Goal: Communication & Community: Answer question/provide support

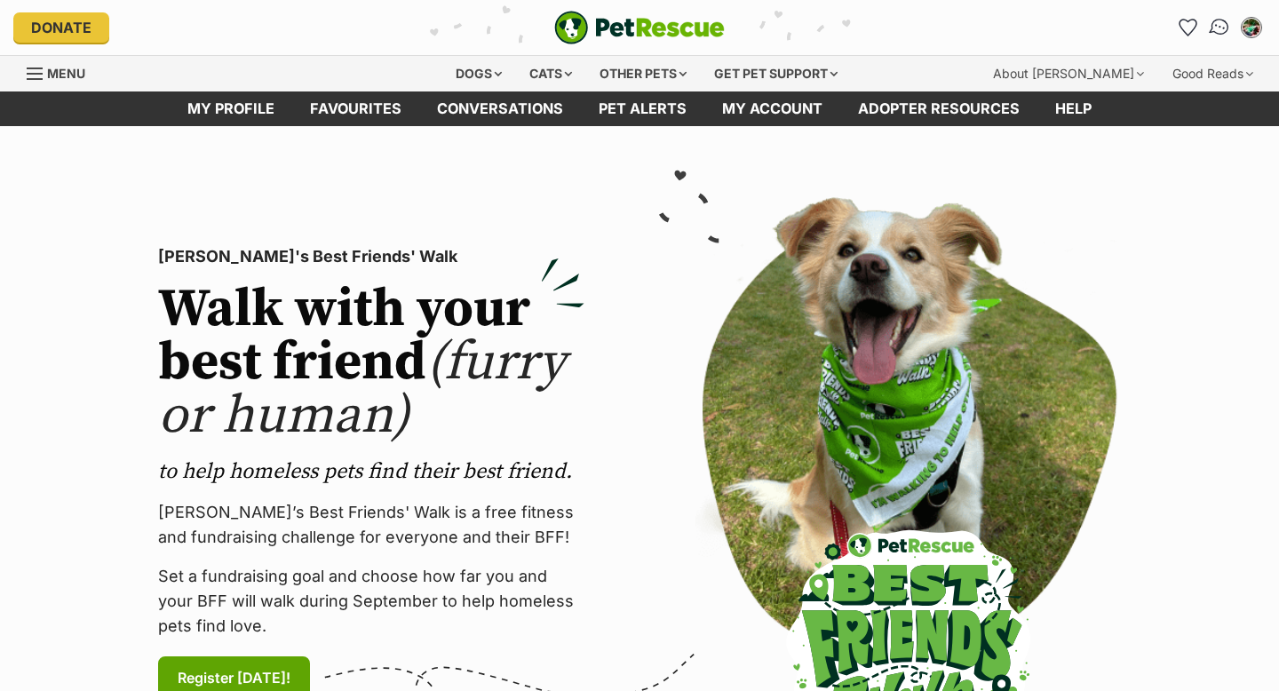
click at [1224, 15] on link "Conversations" at bounding box center [1218, 27] width 36 height 36
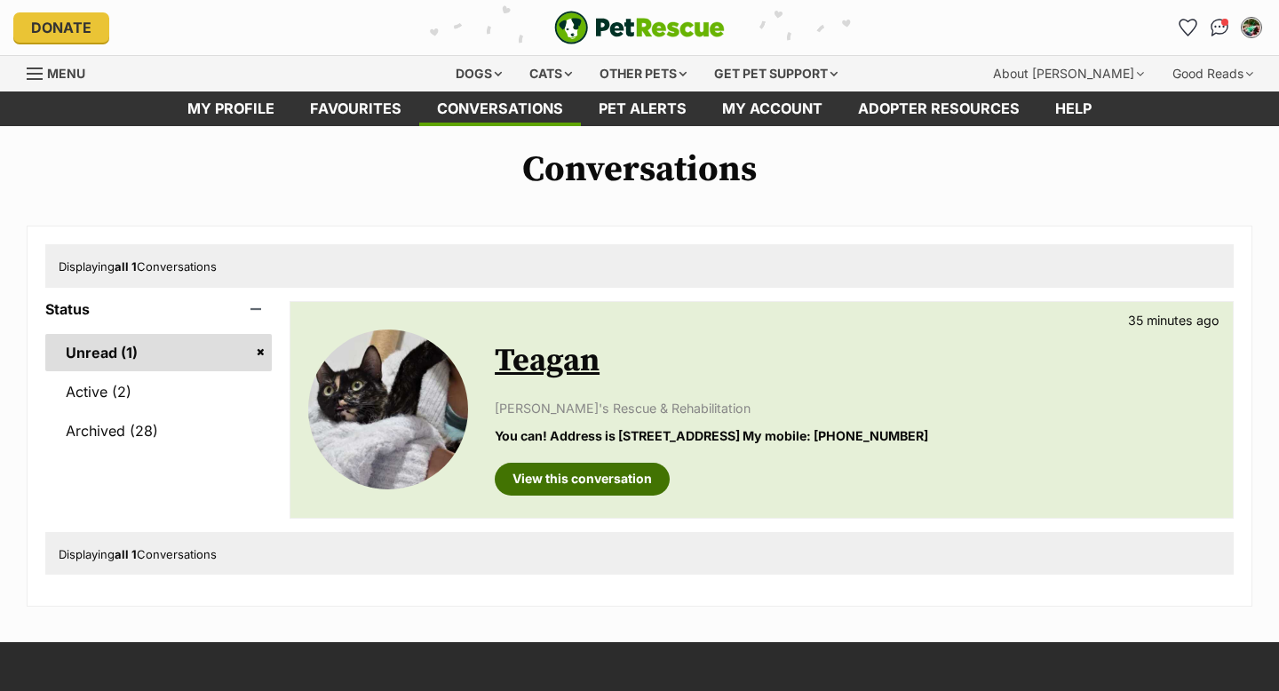
click at [542, 479] on link "View this conversation" at bounding box center [582, 479] width 175 height 32
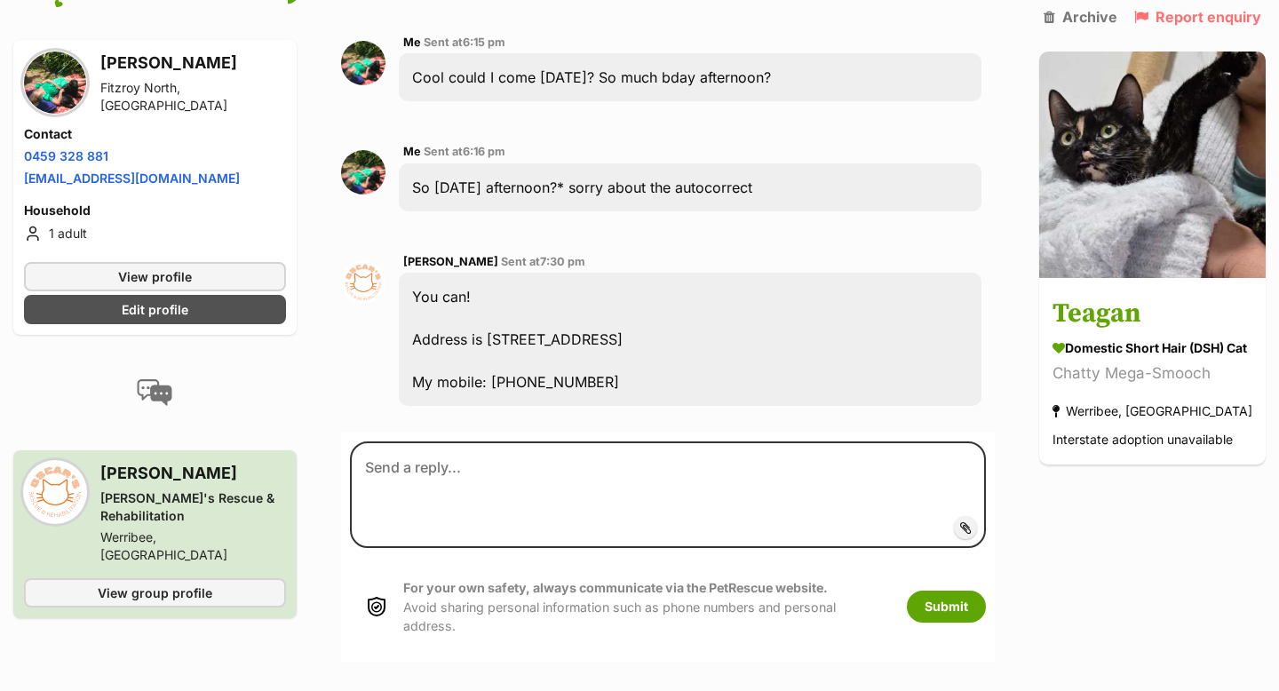
scroll to position [2159, 0]
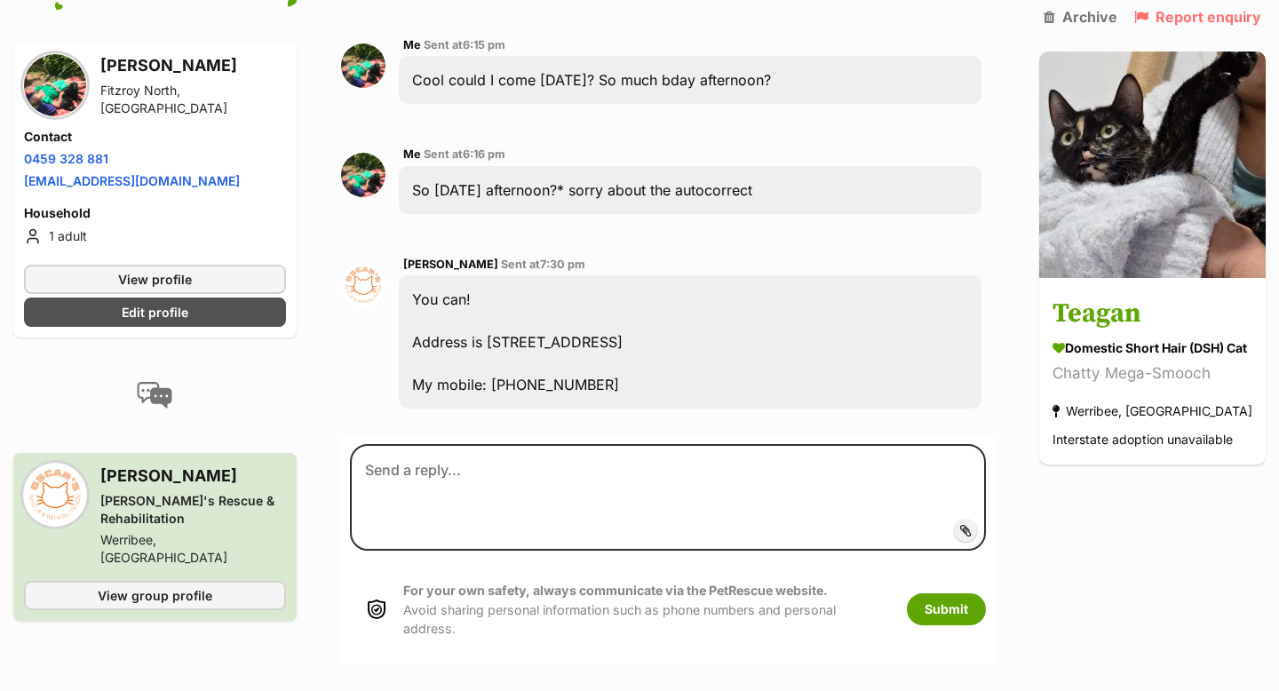
drag, startPoint x: 695, startPoint y: 274, endPoint x: 487, endPoint y: 276, distance: 208.7
click at [487, 276] on div "You can! Address is 70 Welcome Rd, Diggers Rest My mobile: 0433 267 345" at bounding box center [690, 341] width 582 height 133
copy div "70 Welcome Rd, Diggers Rest"
click at [645, 326] on div "You can! Address is 70 Welcome Rd, Diggers Rest My mobile: 0433 267 345" at bounding box center [690, 341] width 582 height 133
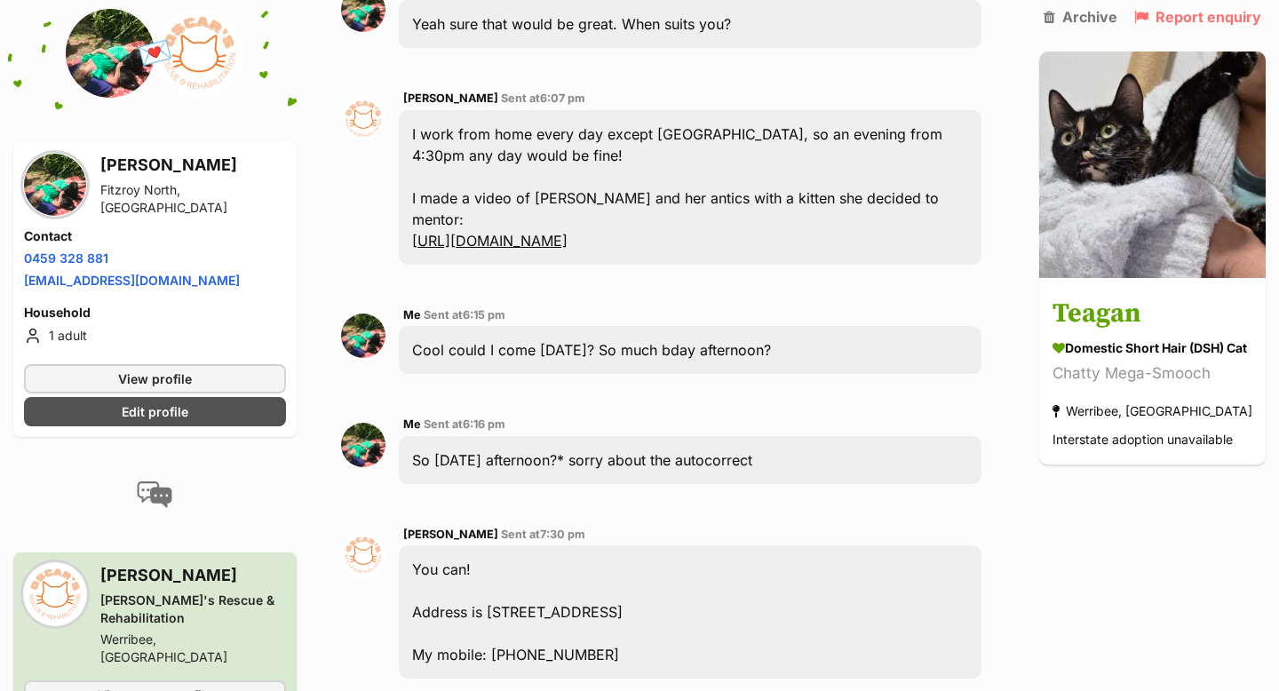
scroll to position [1961, 0]
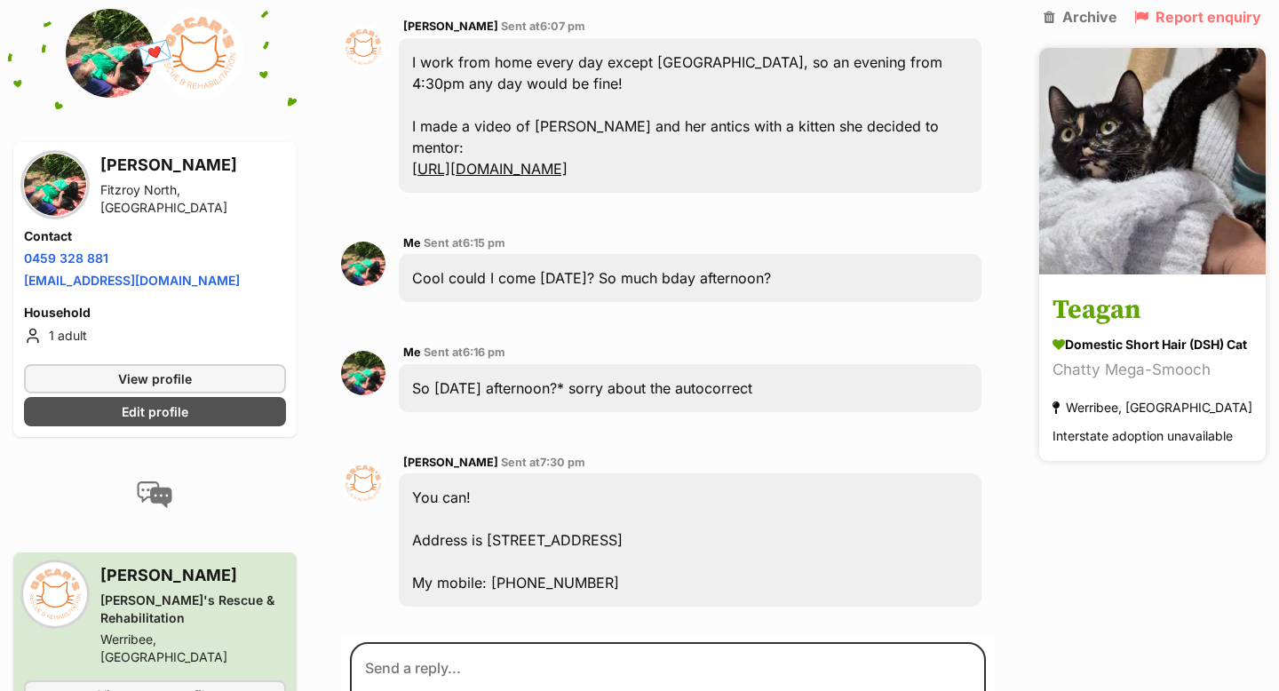
click at [1082, 165] on img at bounding box center [1152, 161] width 226 height 226
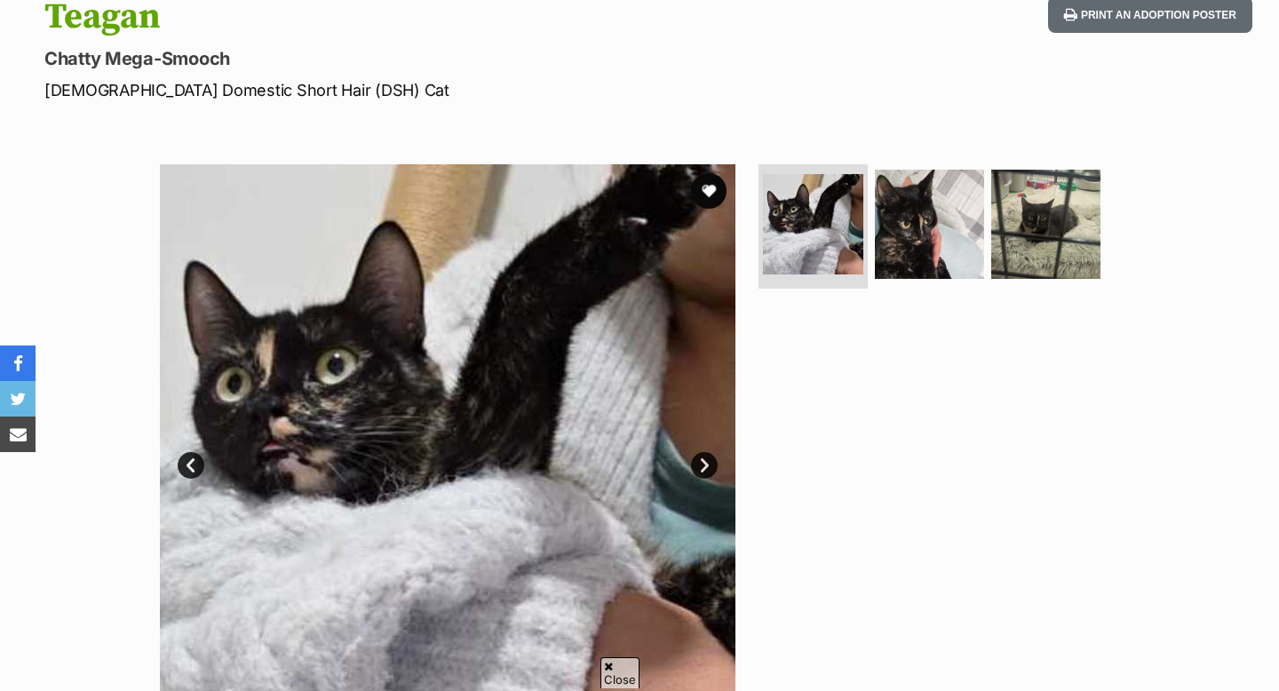
click at [704, 464] on link "Next" at bounding box center [704, 465] width 27 height 27
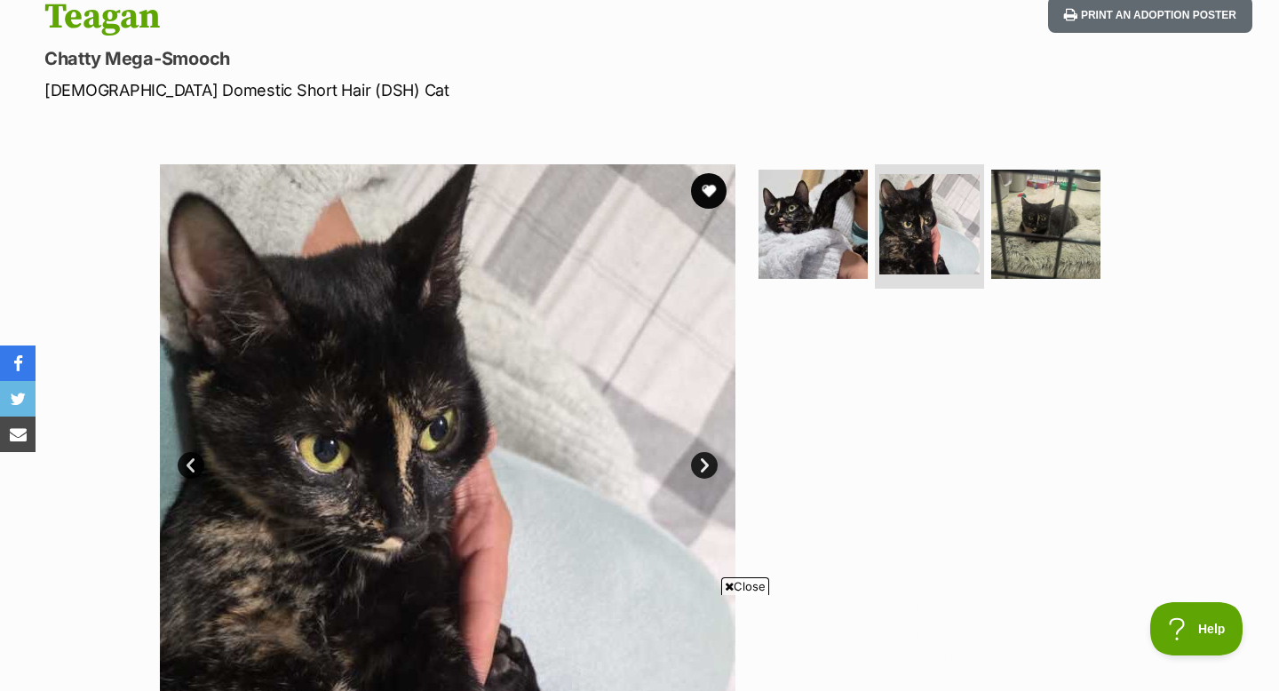
click at [704, 464] on link "Next" at bounding box center [704, 465] width 27 height 27
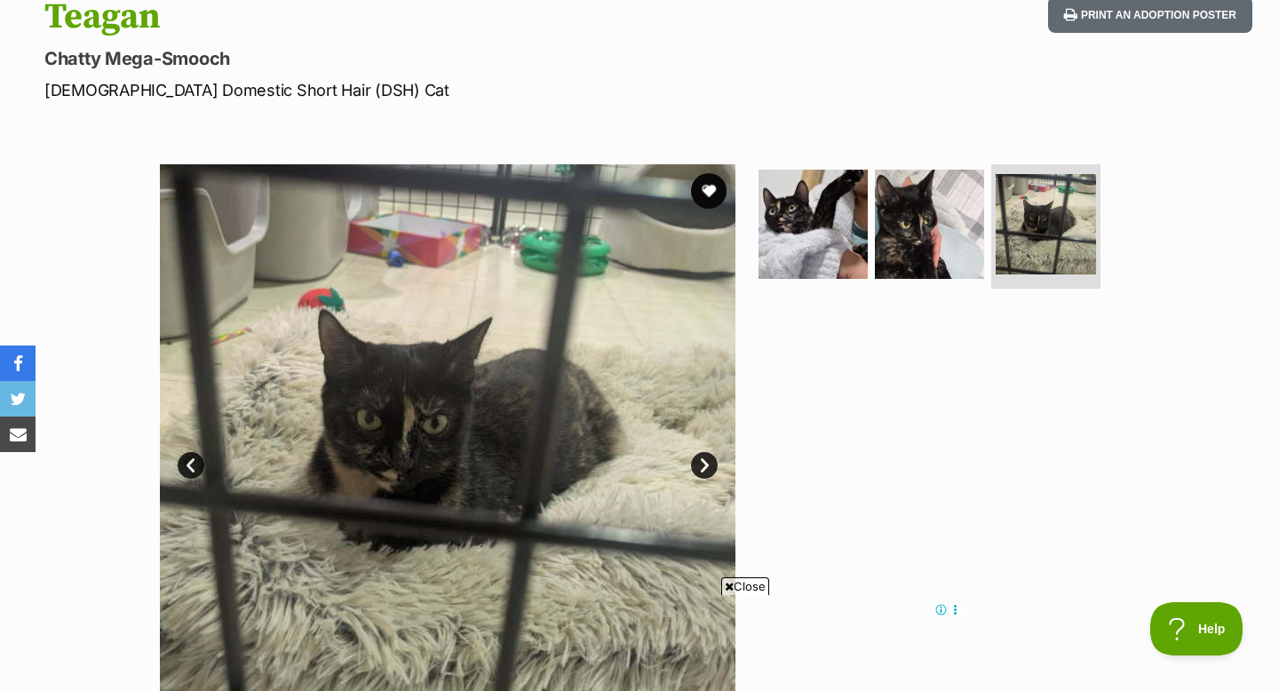
click at [704, 465] on link "Next" at bounding box center [704, 465] width 27 height 27
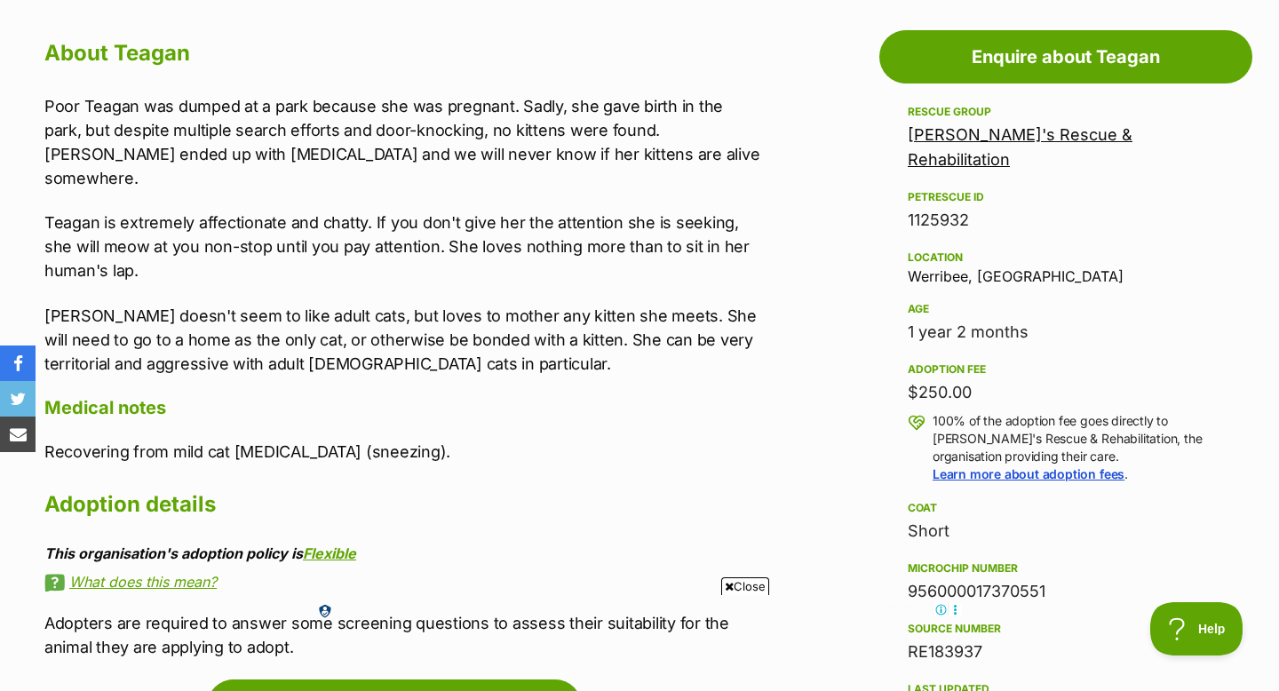
scroll to position [983, 0]
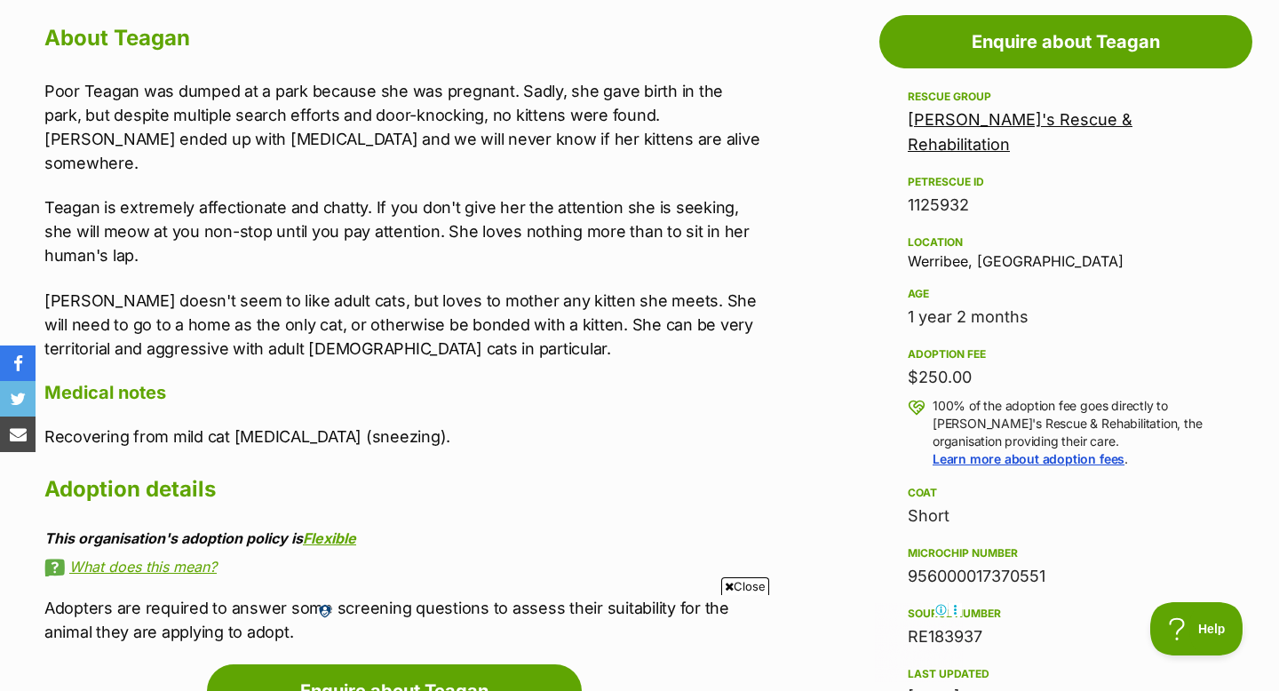
click at [994, 129] on link "[PERSON_NAME]'s Rescue & Rehabilitation" at bounding box center [1019, 132] width 225 height 44
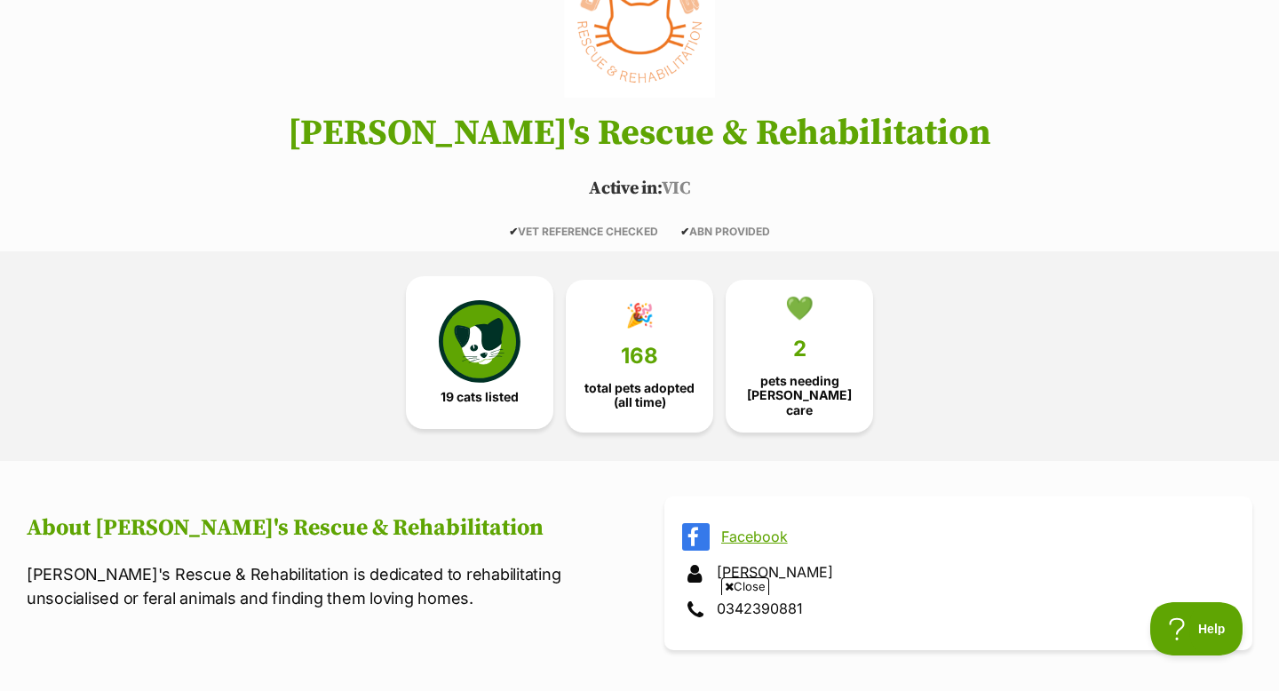
click at [456, 313] on img at bounding box center [480, 341] width 82 height 82
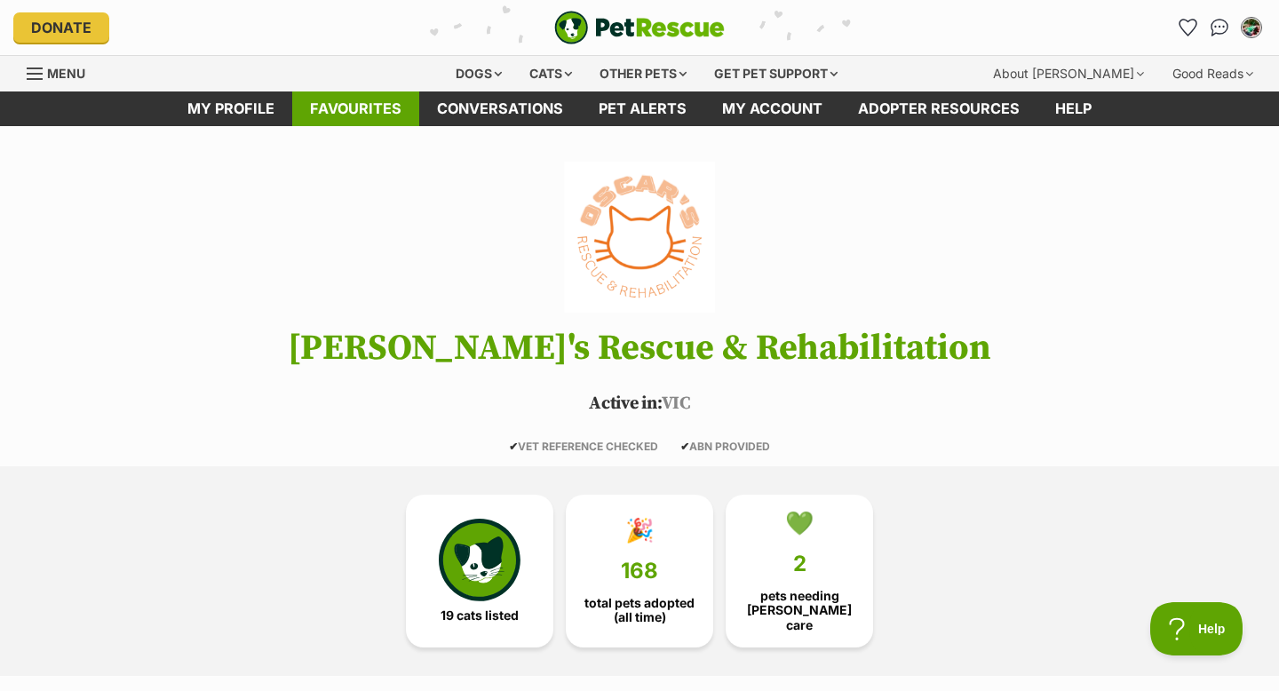
click at [324, 117] on link "Favourites" at bounding box center [355, 108] width 127 height 35
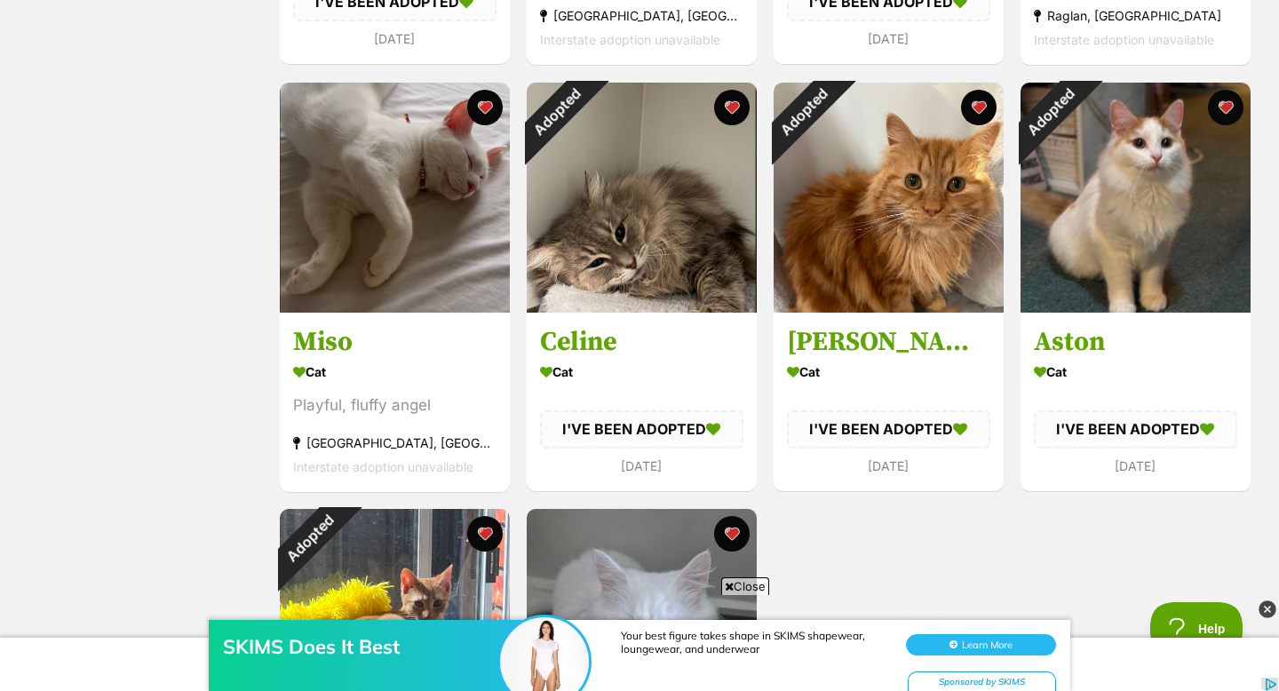
scroll to position [709, 0]
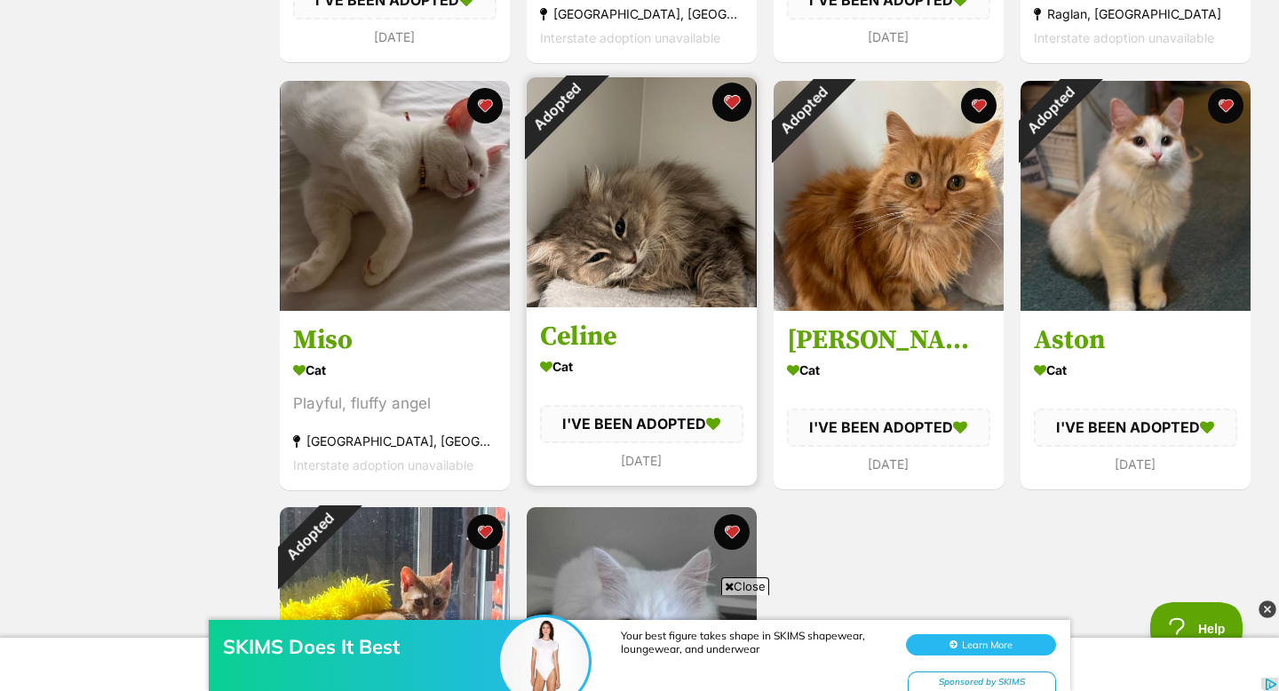
click at [732, 99] on button "favourite" at bounding box center [731, 102] width 39 height 39
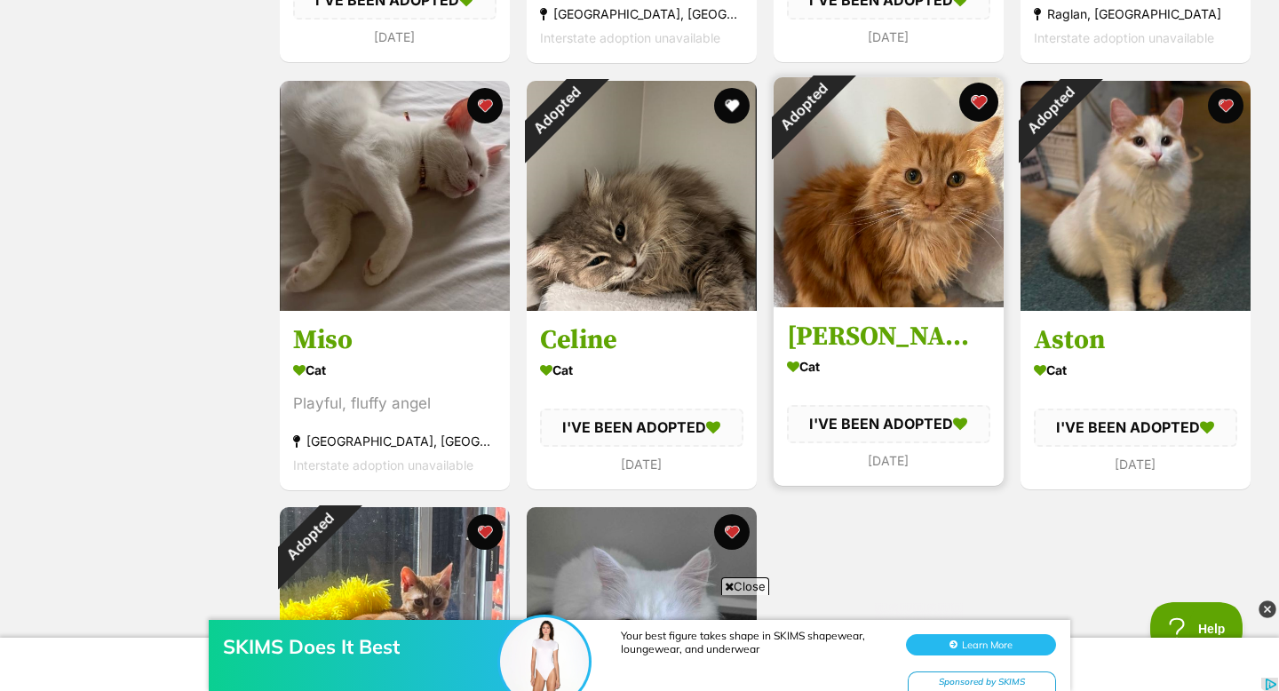
click at [975, 89] on button "favourite" at bounding box center [978, 102] width 39 height 39
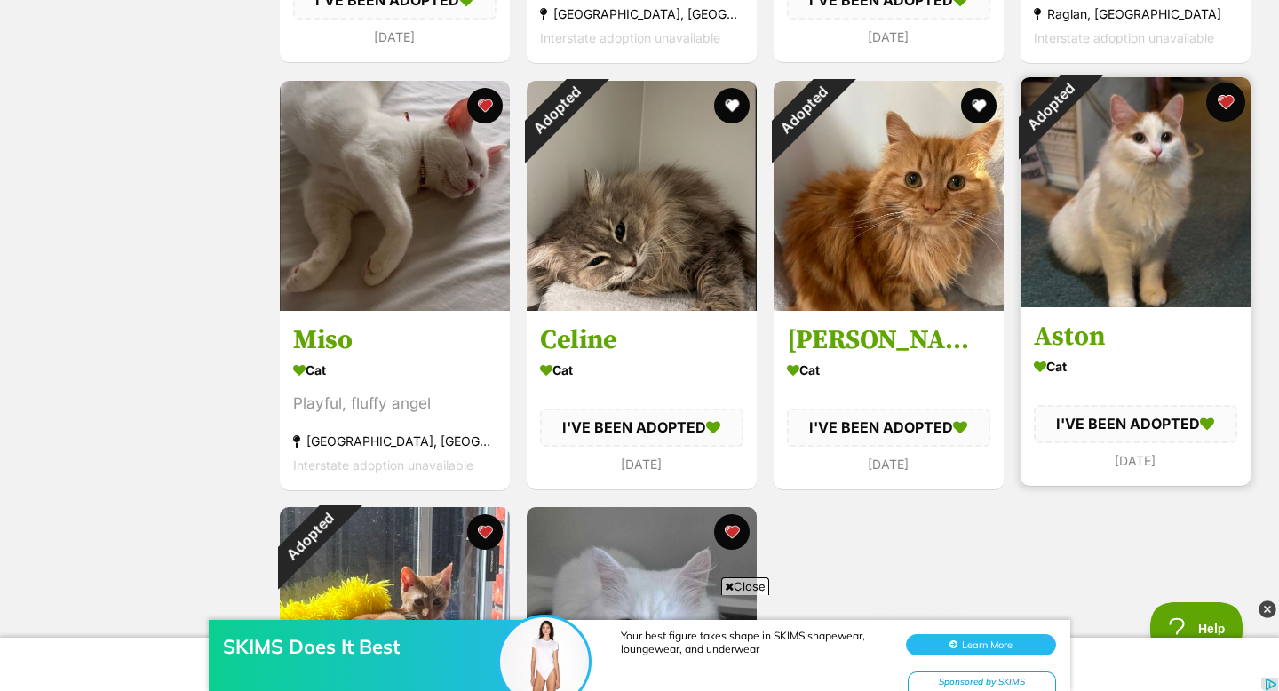
click at [1216, 101] on button "favourite" at bounding box center [1225, 102] width 39 height 39
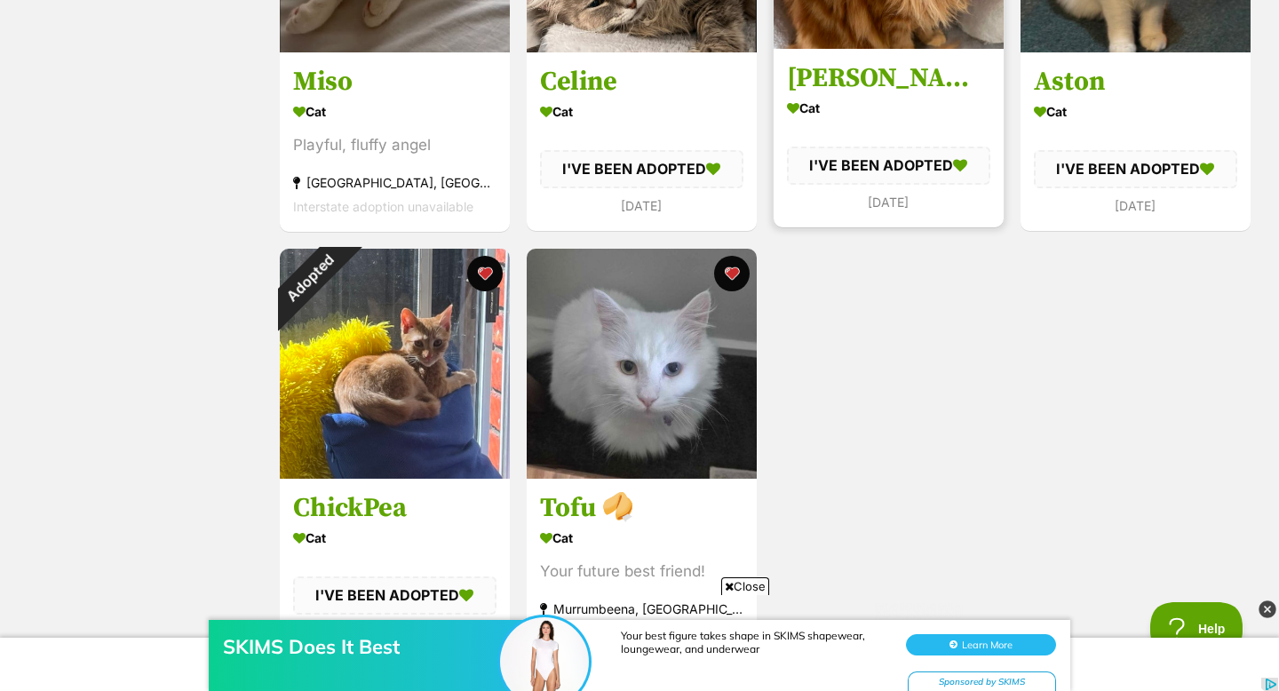
scroll to position [963, 0]
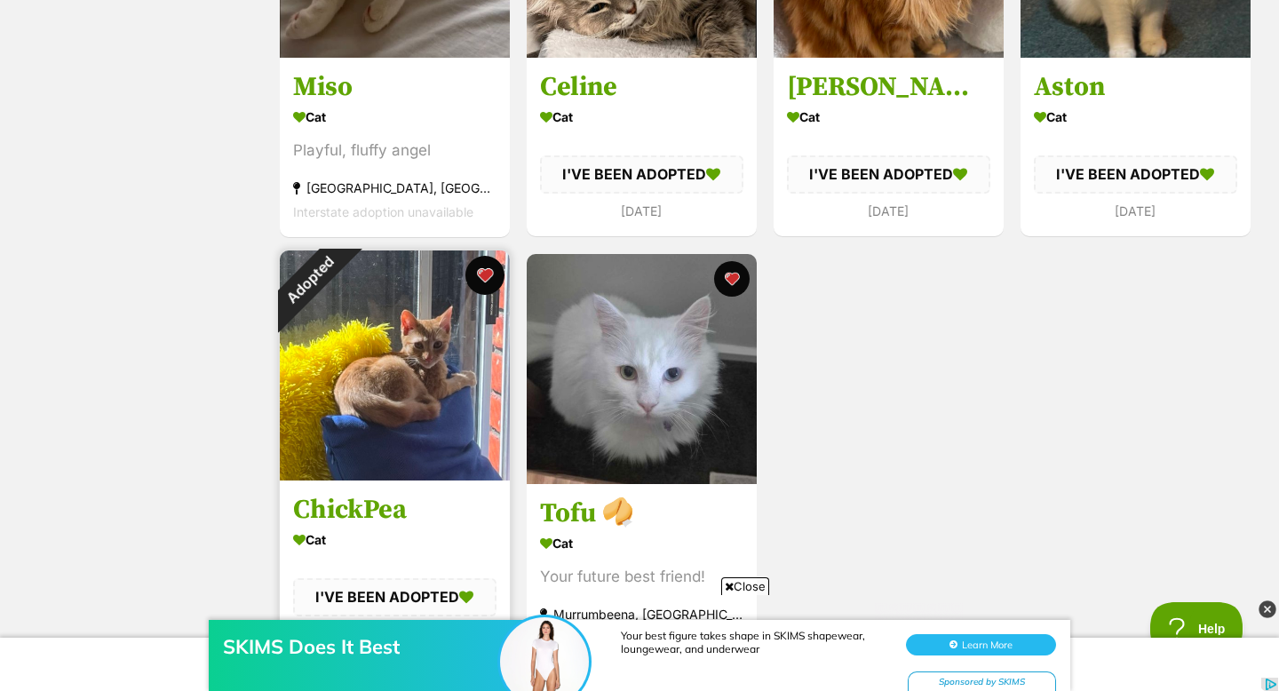
click at [473, 279] on button "favourite" at bounding box center [484, 275] width 39 height 39
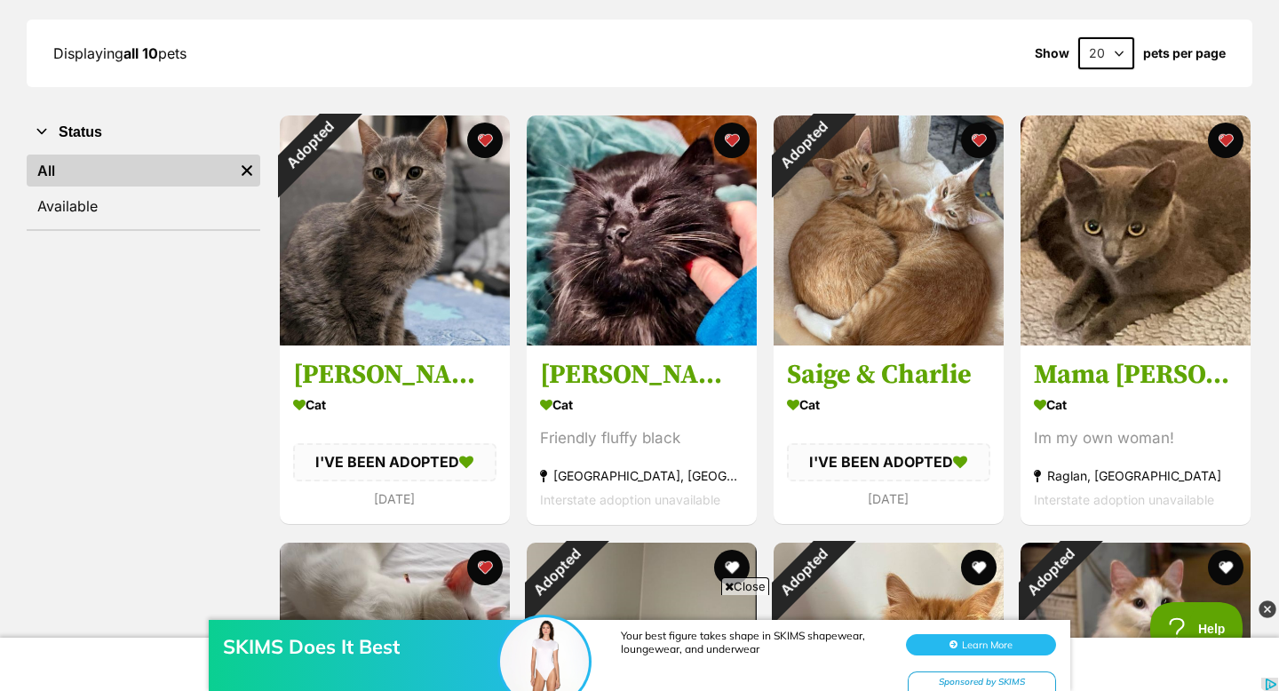
scroll to position [229, 0]
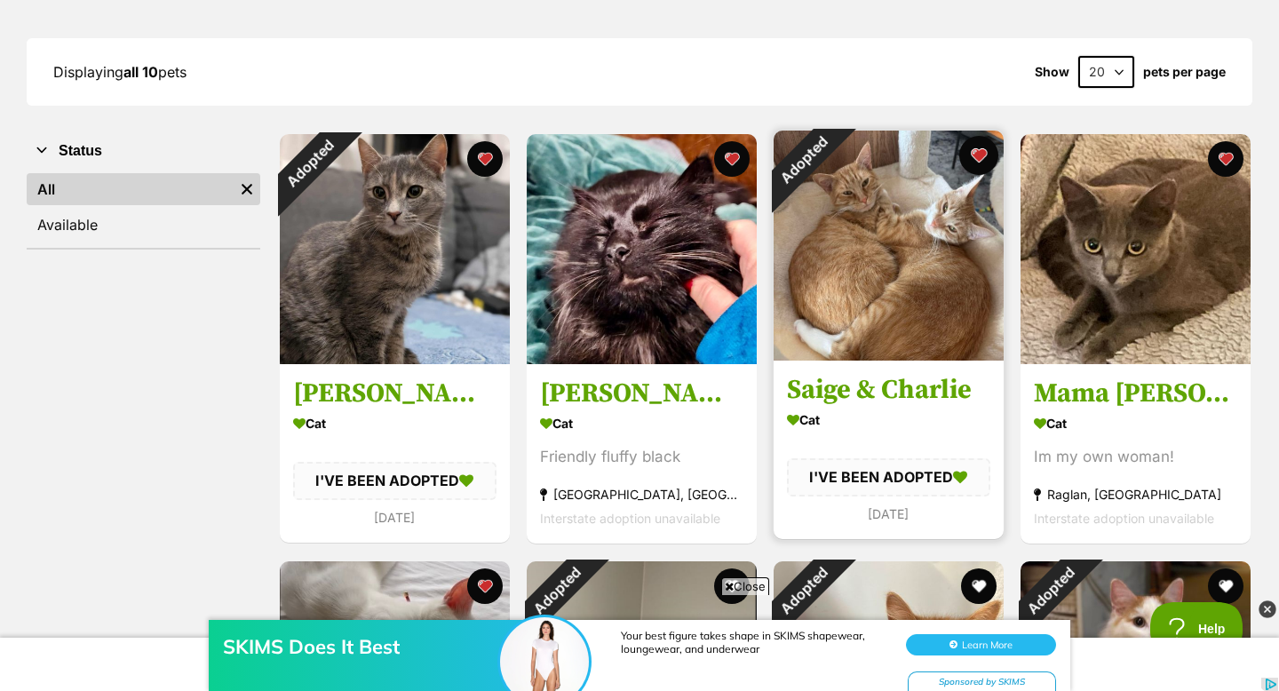
click at [991, 155] on button "favourite" at bounding box center [978, 155] width 39 height 39
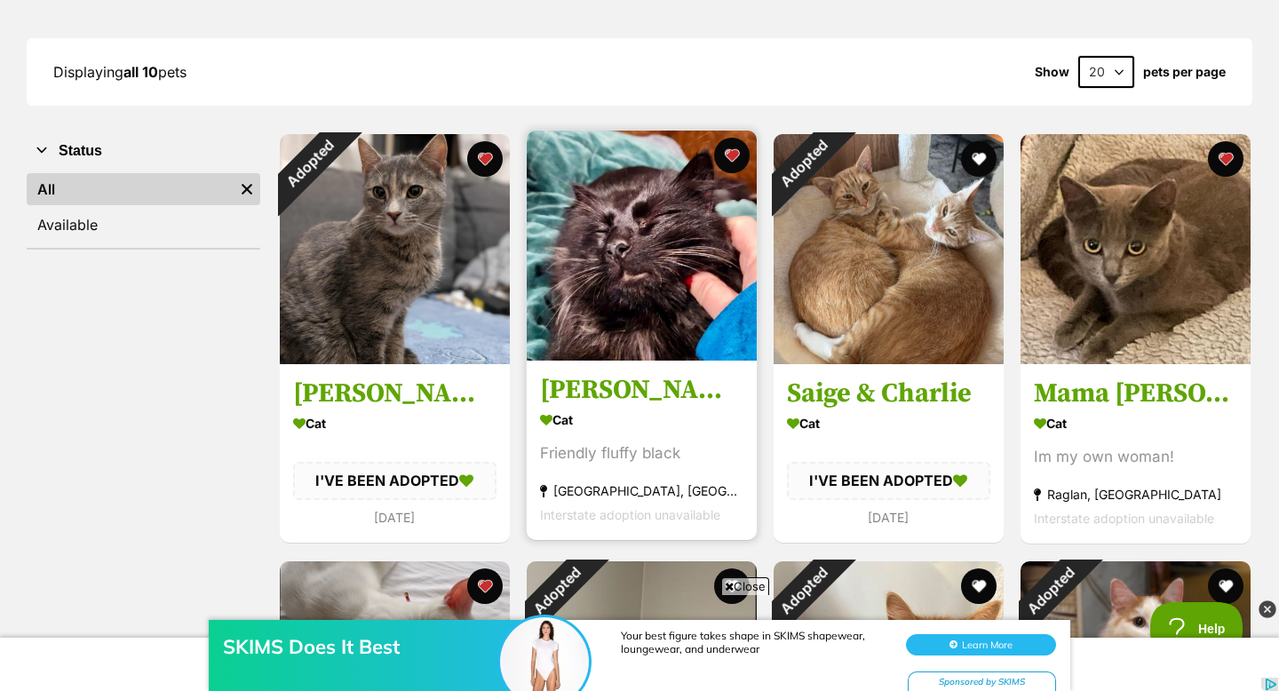
click at [675, 218] on img at bounding box center [642, 246] width 230 height 230
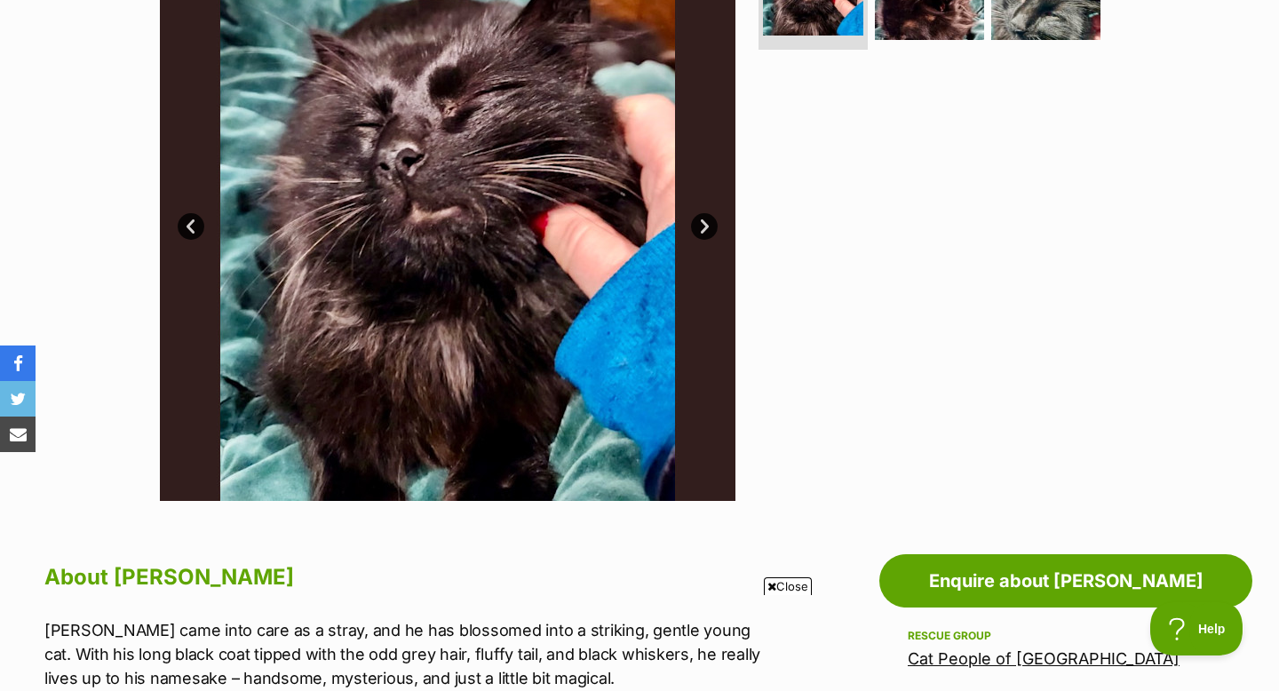
scroll to position [370, 0]
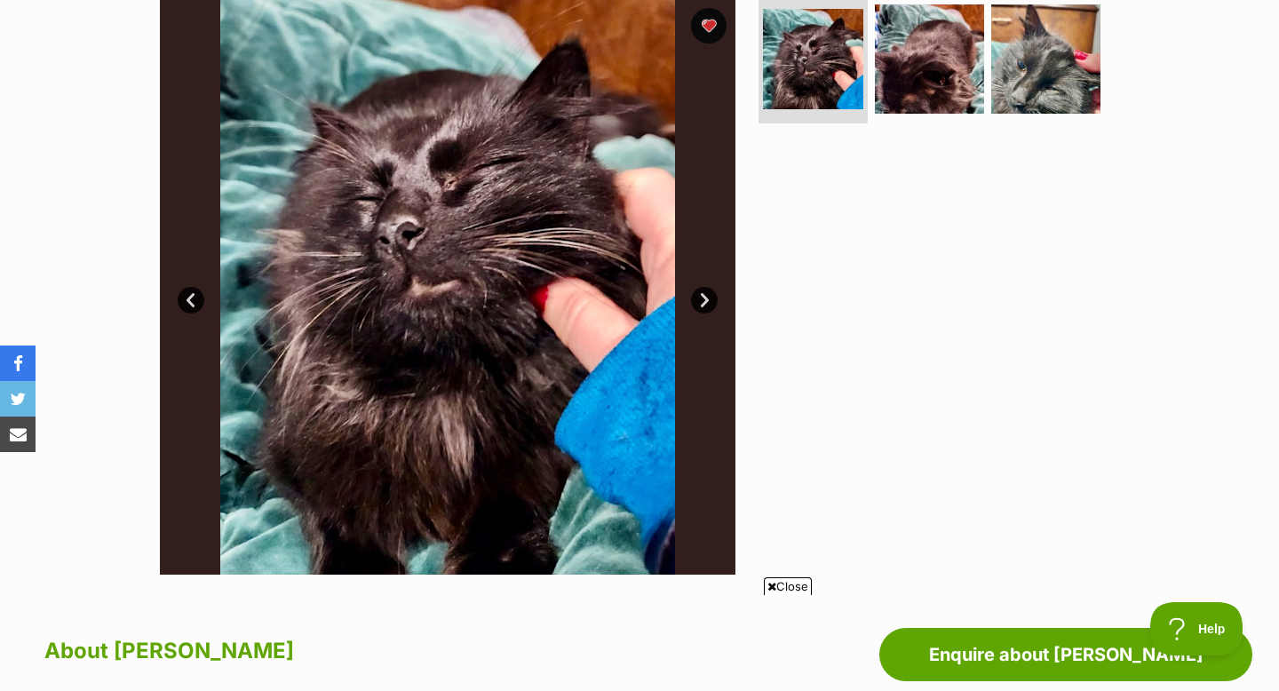
click at [715, 297] on link "Next" at bounding box center [704, 300] width 27 height 27
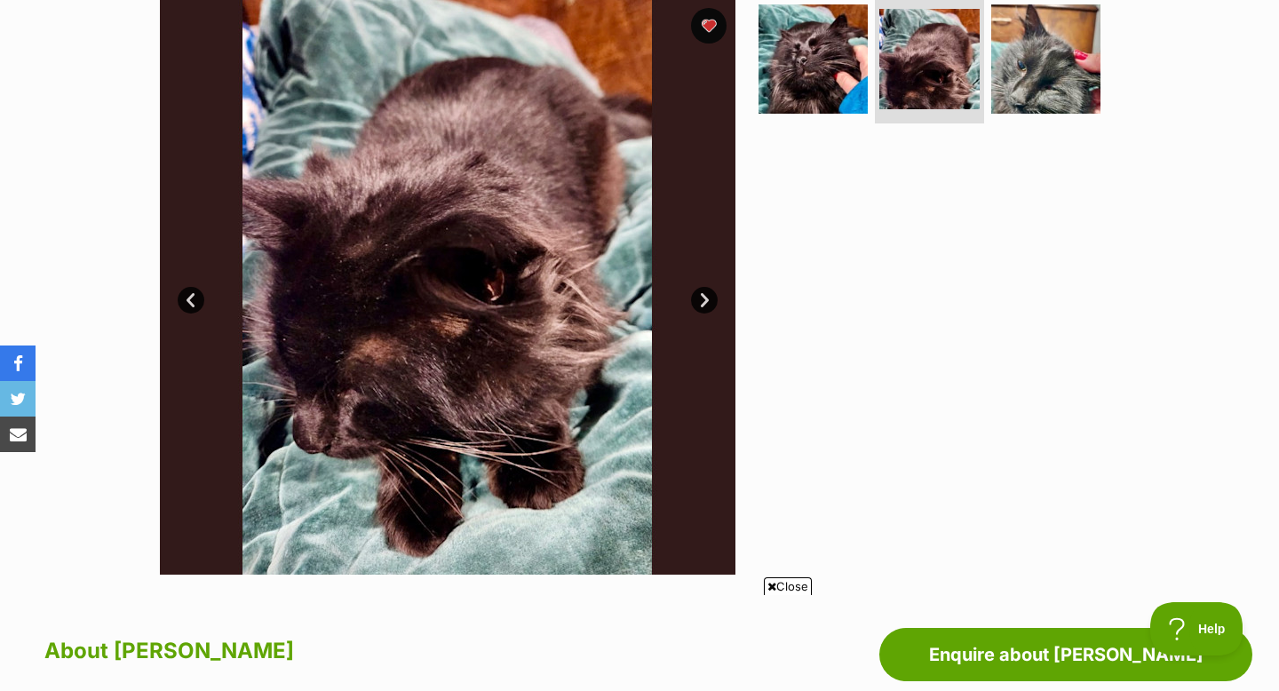
click at [715, 296] on link "Next" at bounding box center [704, 300] width 27 height 27
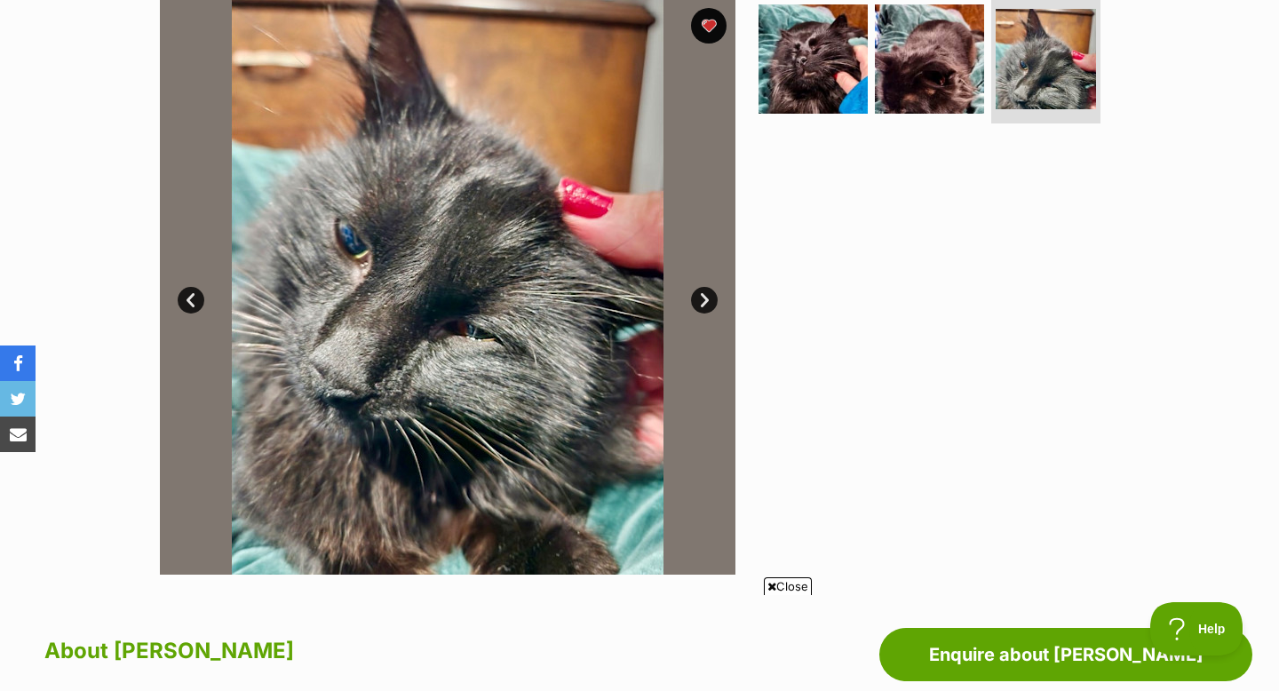
click at [715, 297] on link "Next" at bounding box center [704, 300] width 27 height 27
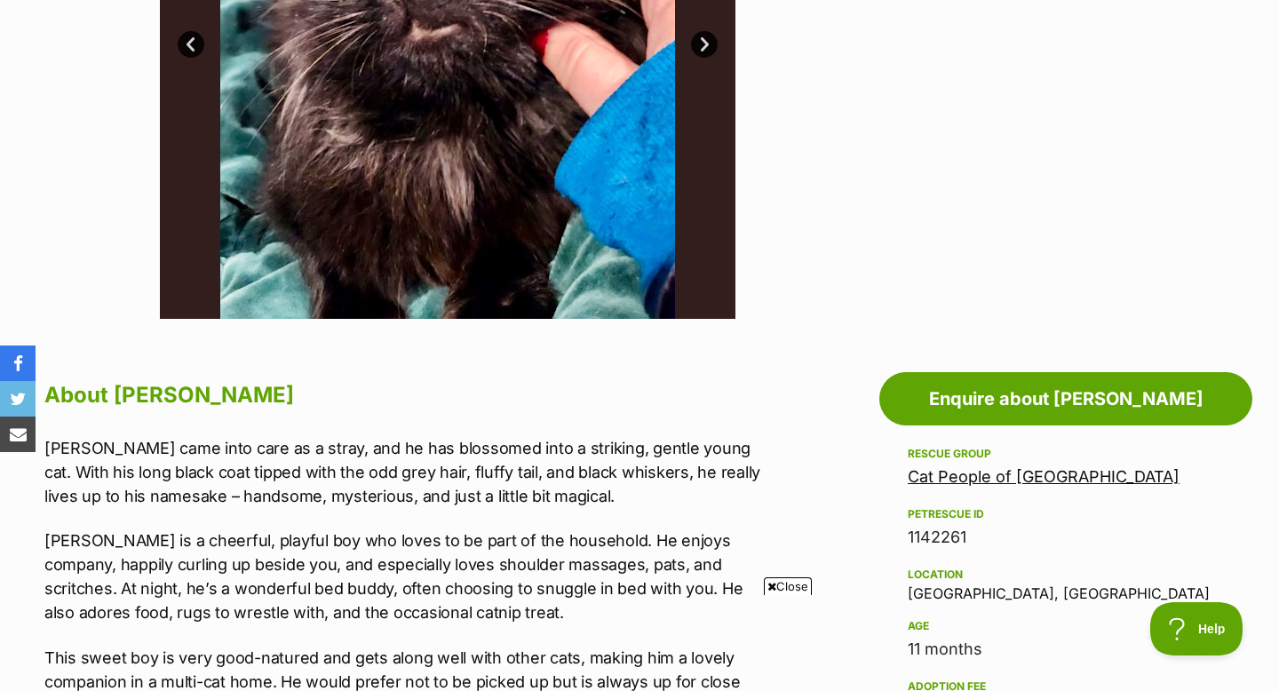
scroll to position [632, 0]
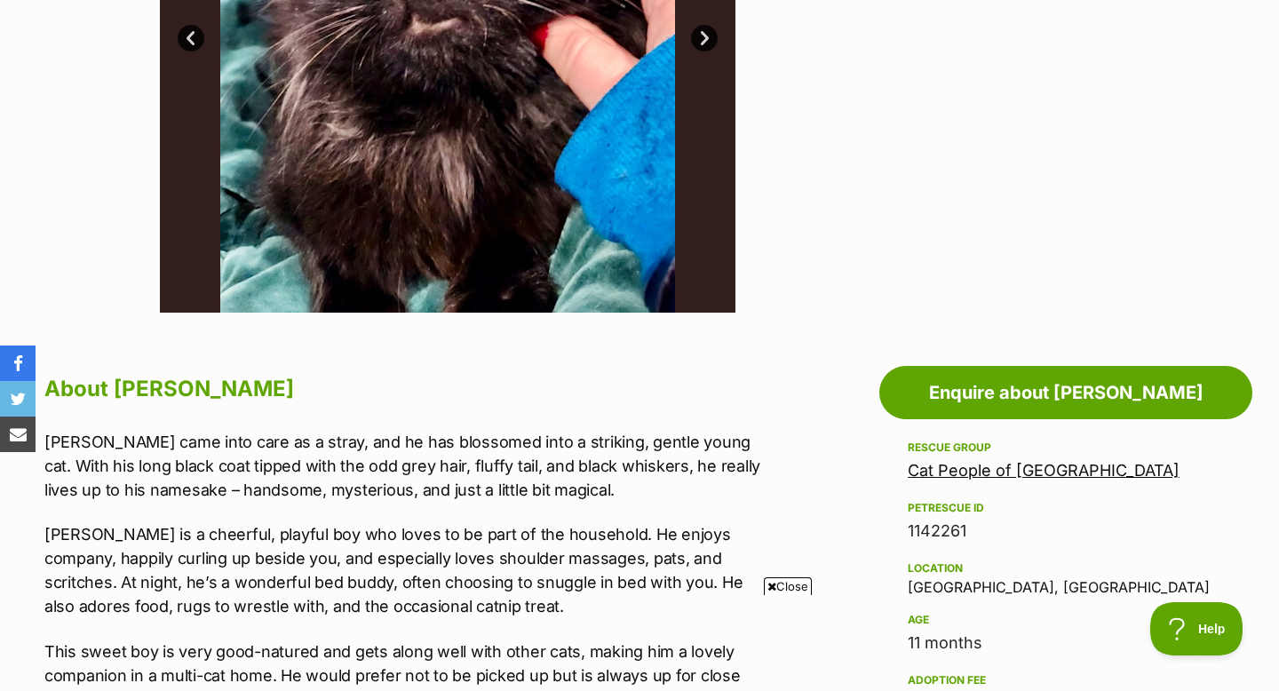
click at [1004, 471] on link "Cat People of [GEOGRAPHIC_DATA]" at bounding box center [1043, 470] width 272 height 19
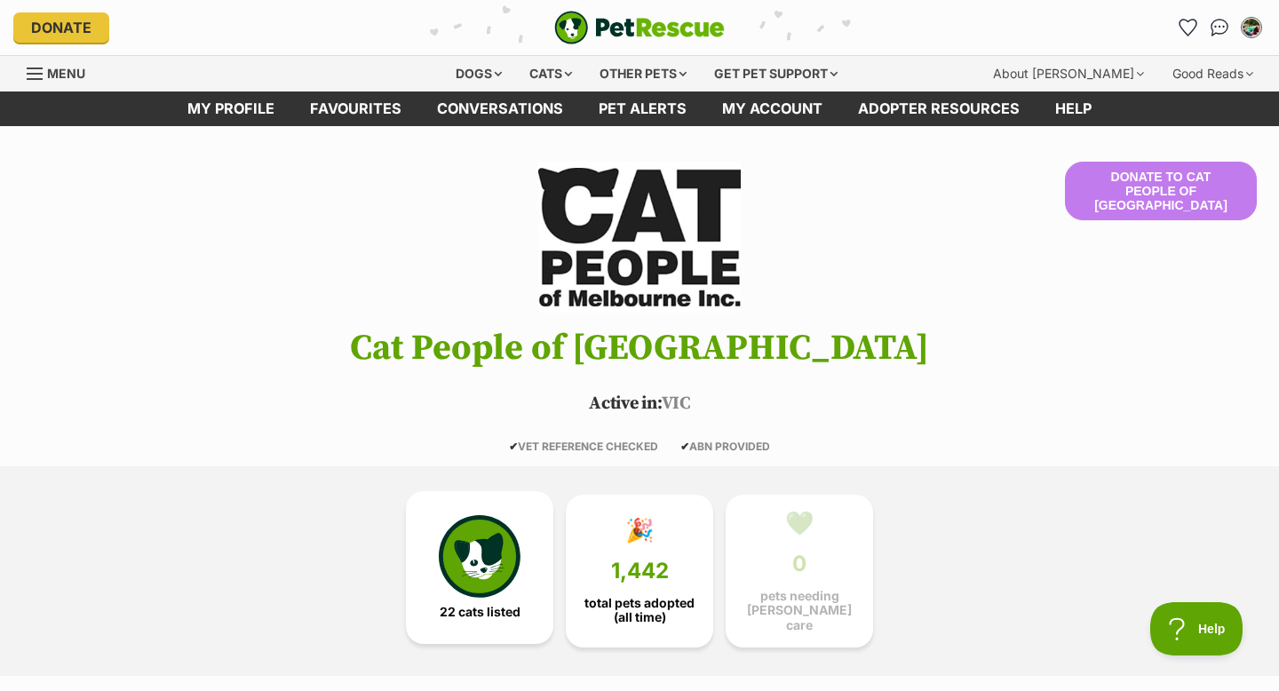
click at [428, 598] on link "22 cats listed" at bounding box center [479, 567] width 147 height 153
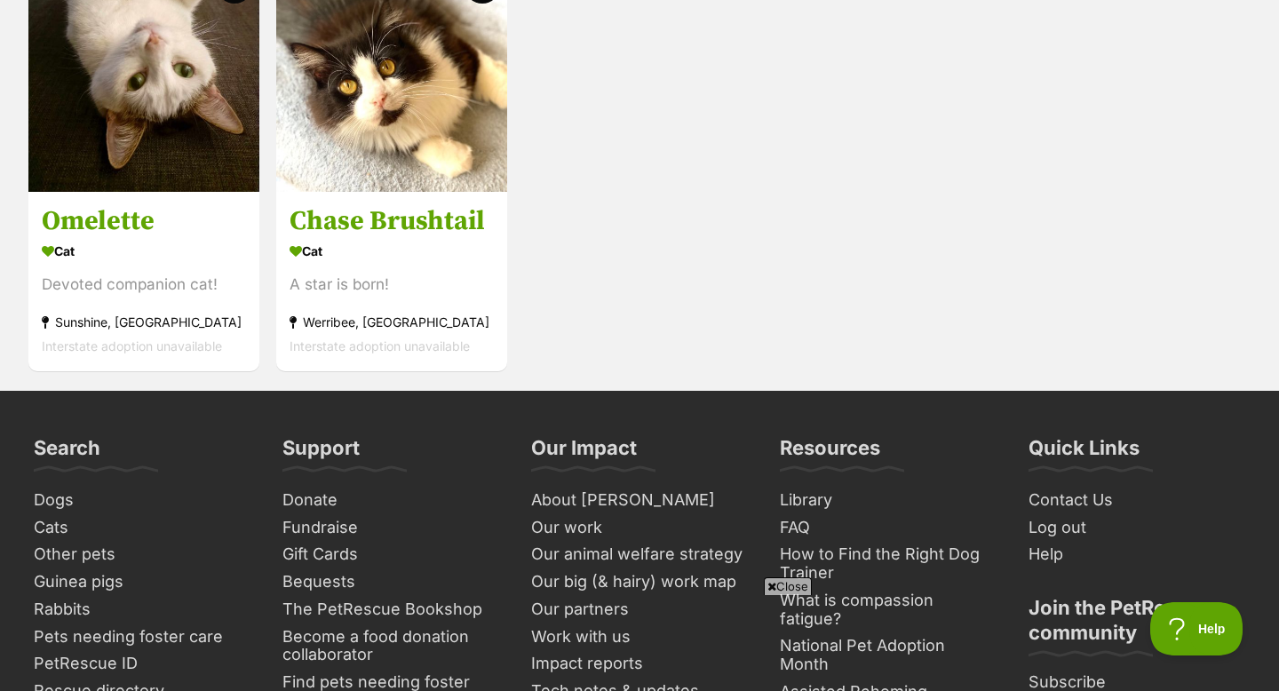
scroll to position [3918, 0]
